Goal: Find specific page/section: Find specific page/section

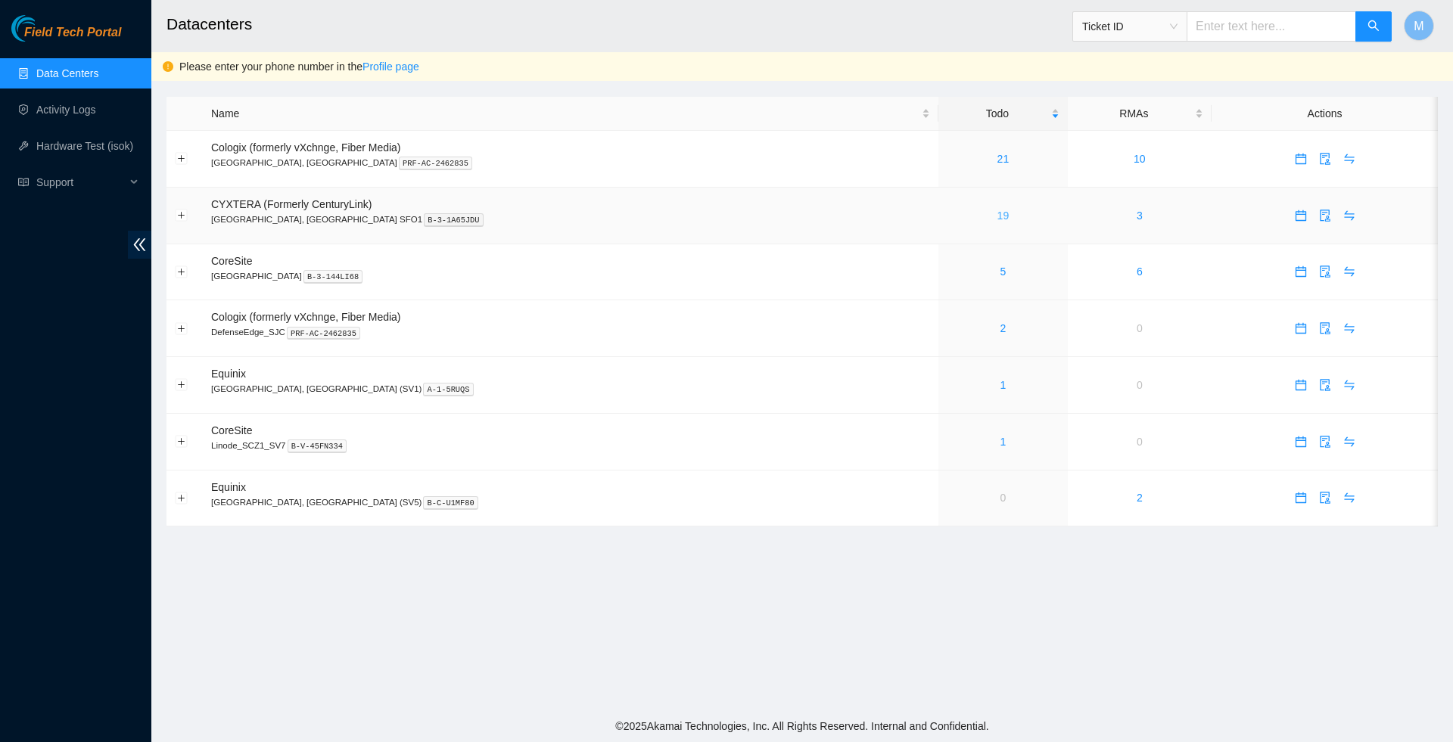
click at [997, 216] on link "19" at bounding box center [1003, 216] width 12 height 12
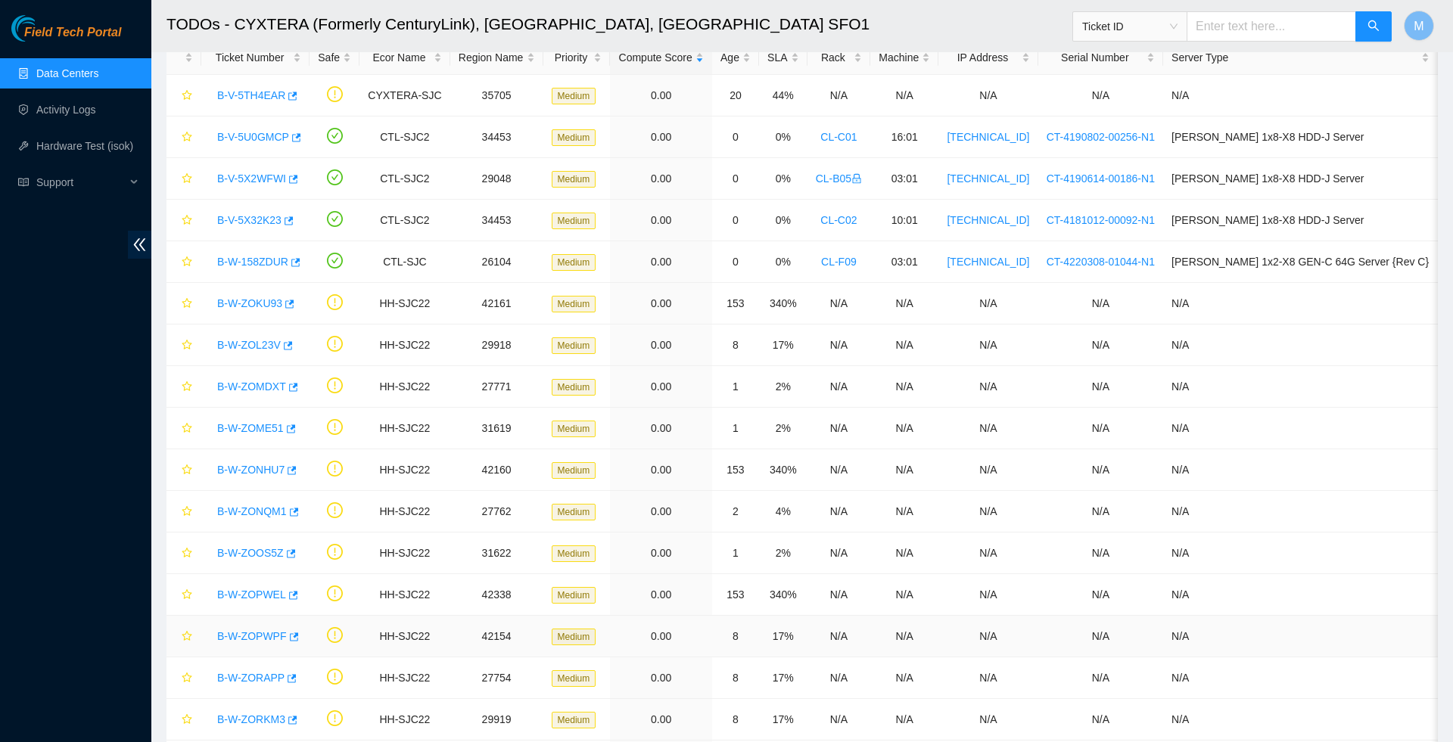
scroll to position [44, 0]
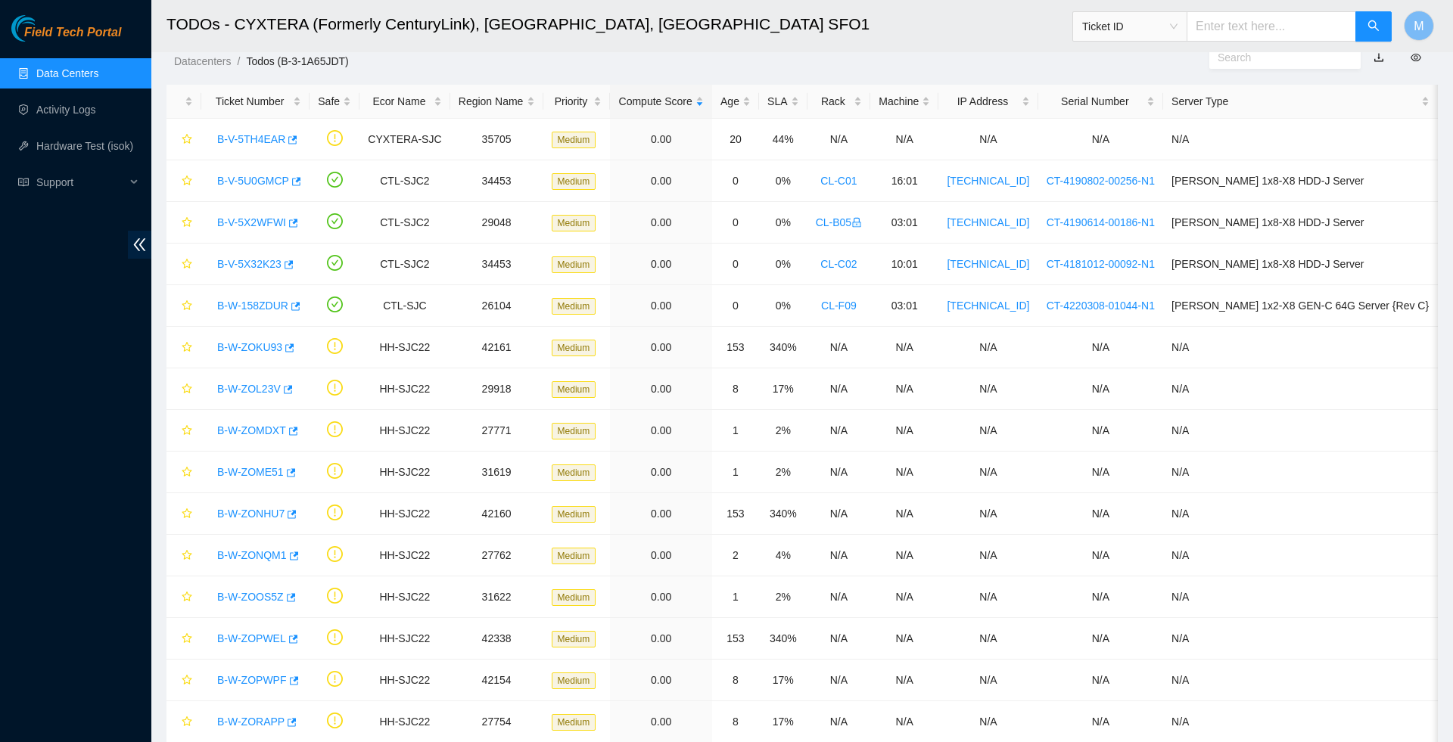
click at [95, 69] on link "Data Centers" at bounding box center [67, 73] width 62 height 12
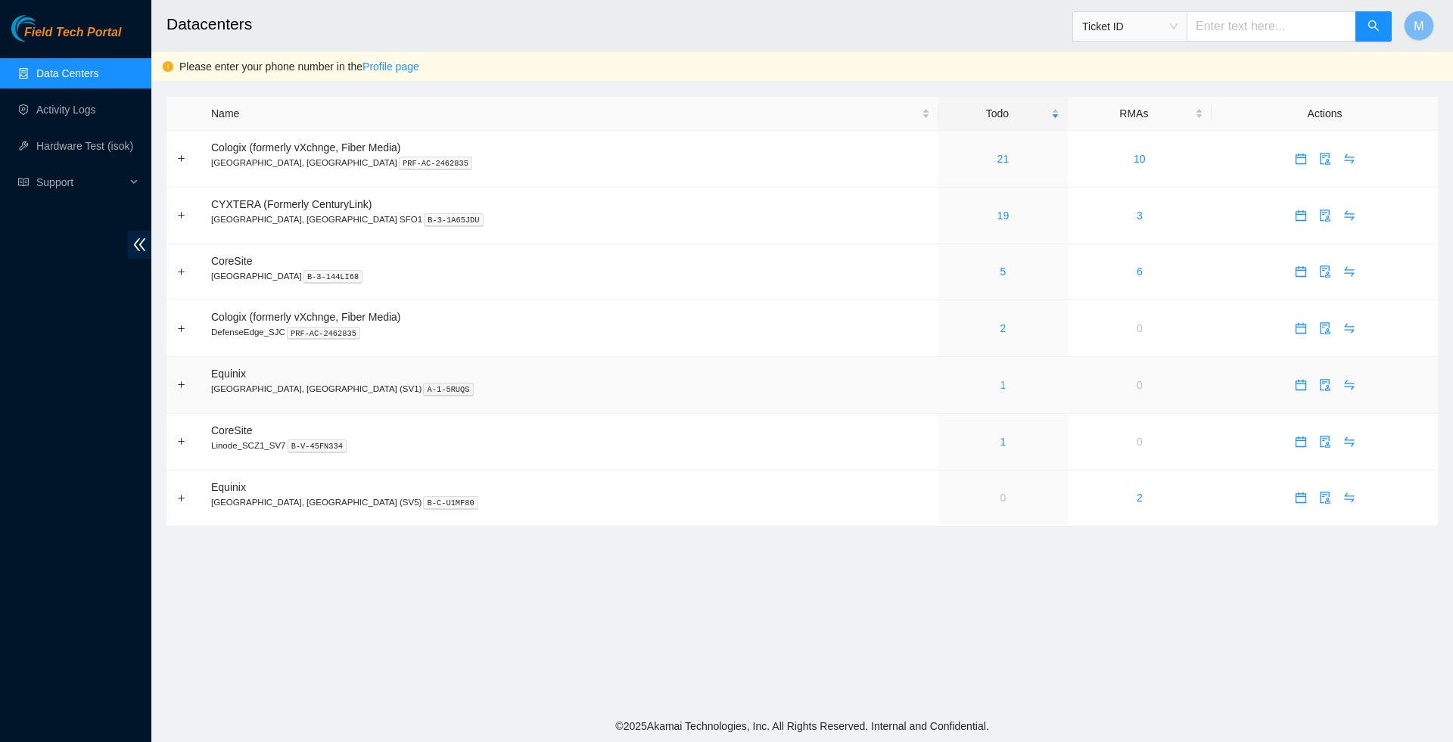
click at [1000, 391] on link "1" at bounding box center [1003, 385] width 6 height 12
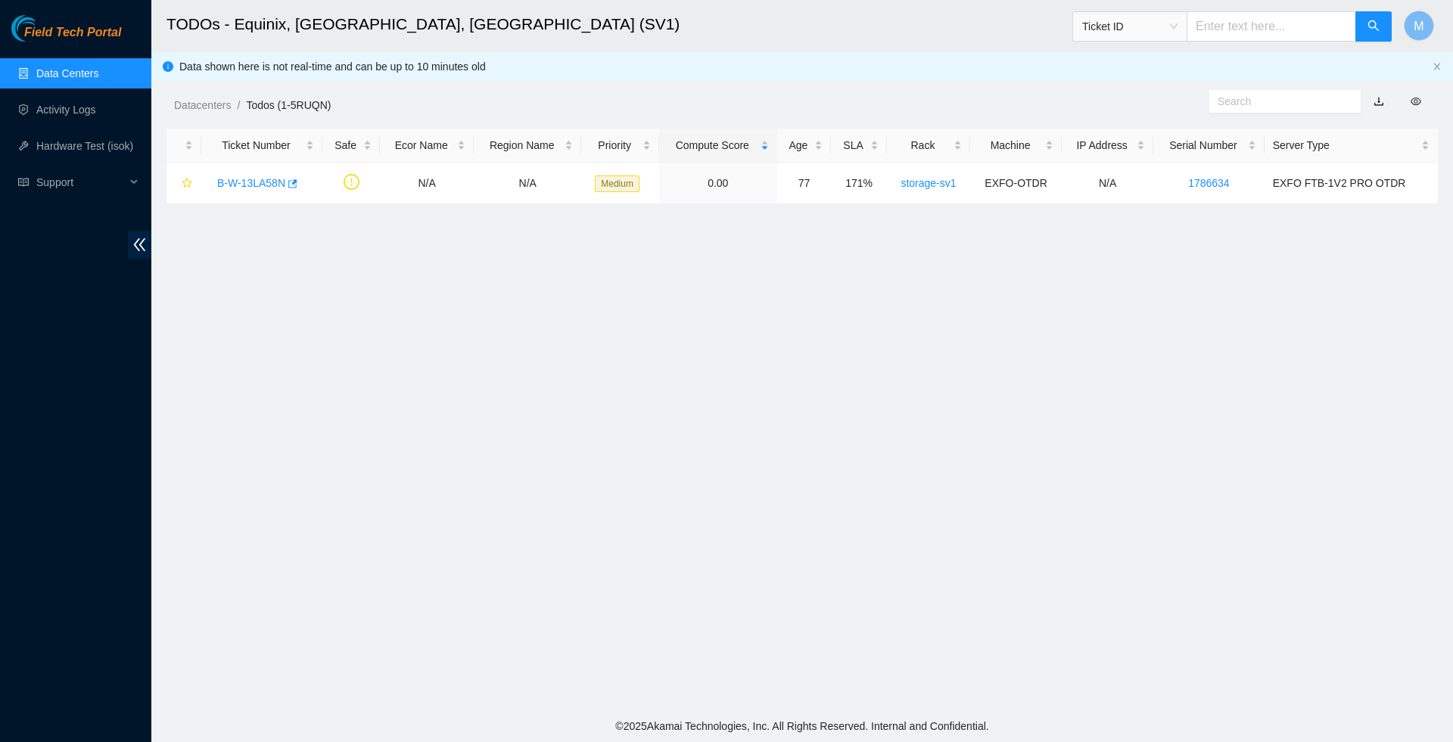
click at [79, 73] on link "Data Centers" at bounding box center [67, 73] width 62 height 12
